Goal: Check status: Check status

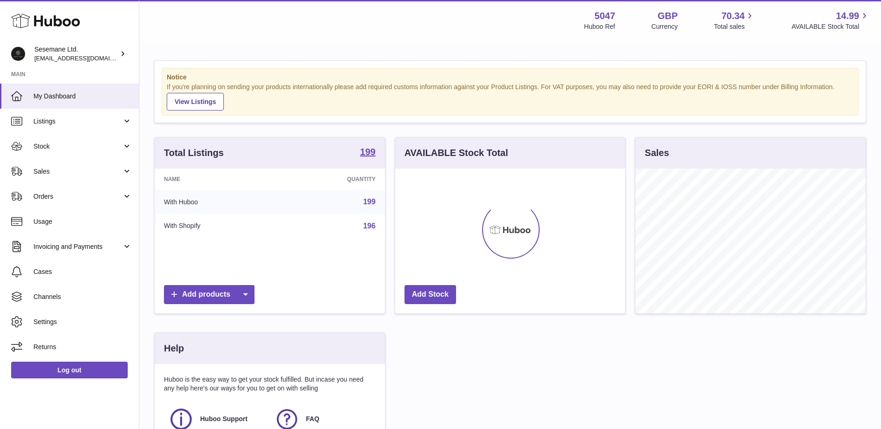
scroll to position [145, 230]
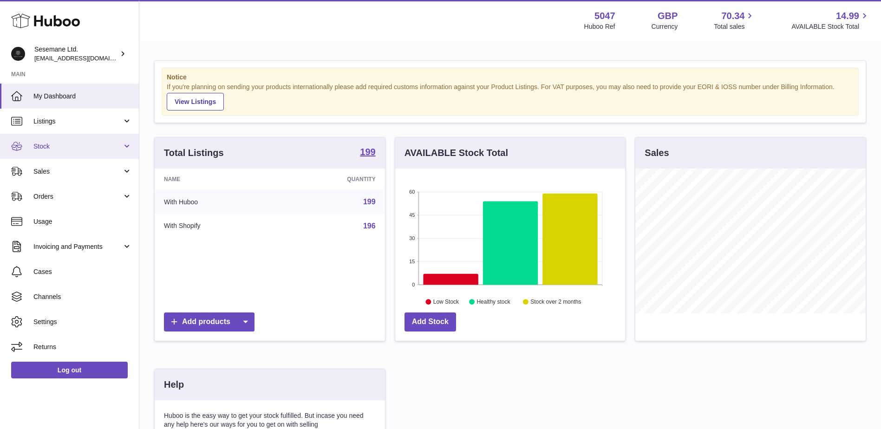
click at [89, 146] on span "Stock" at bounding box center [77, 146] width 89 height 9
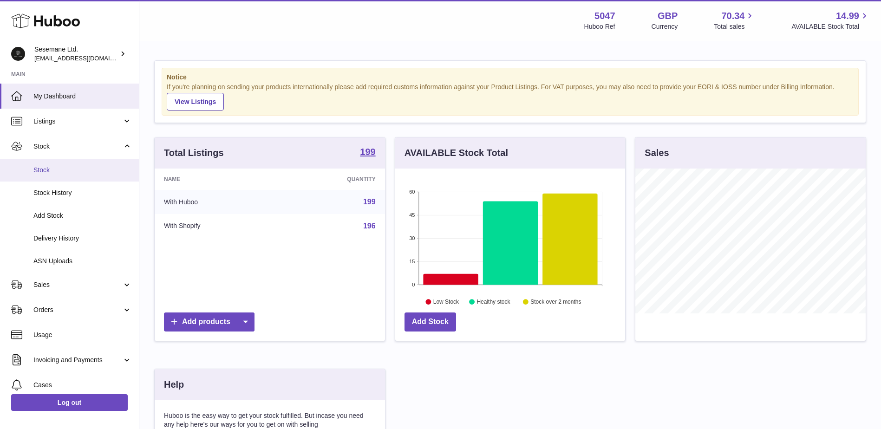
click at [79, 166] on span "Stock" at bounding box center [82, 170] width 98 height 9
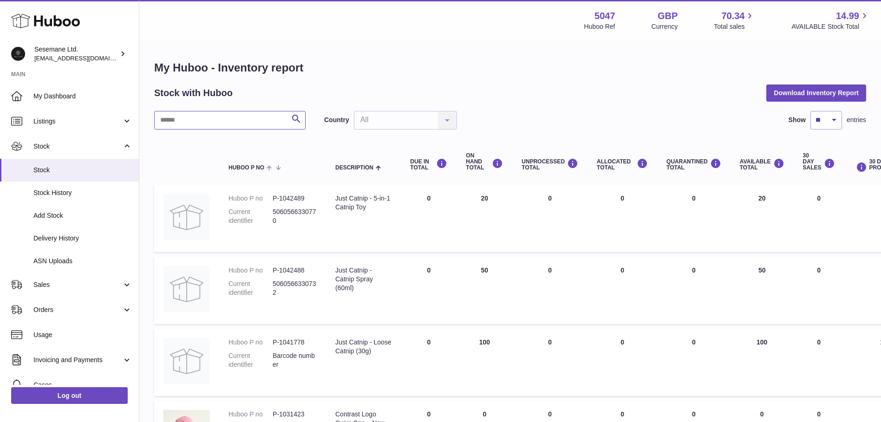
click at [196, 123] on input "text" at bounding box center [229, 120] width 151 height 19
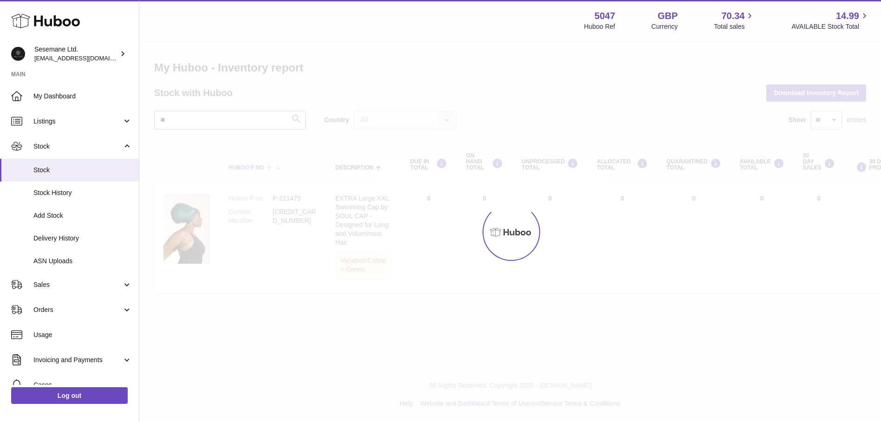
type input "*"
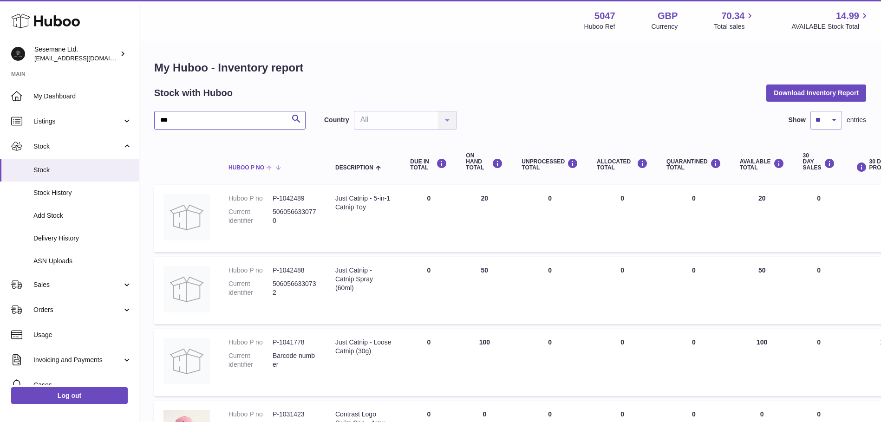
type input "***"
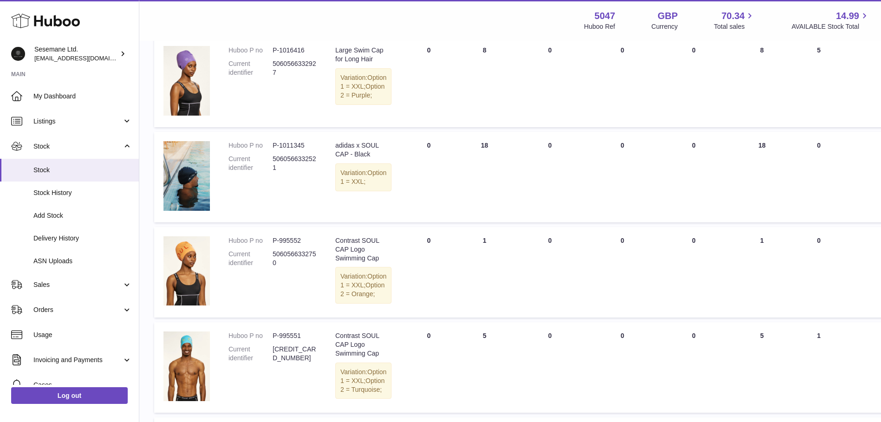
scroll to position [650, 0]
